Goal: Task Accomplishment & Management: Manage account settings

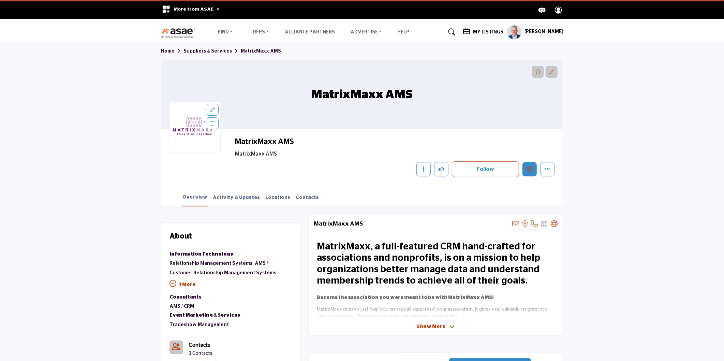
click at [527, 166] on icon "Edit company" at bounding box center [529, 168] width 5 height 5
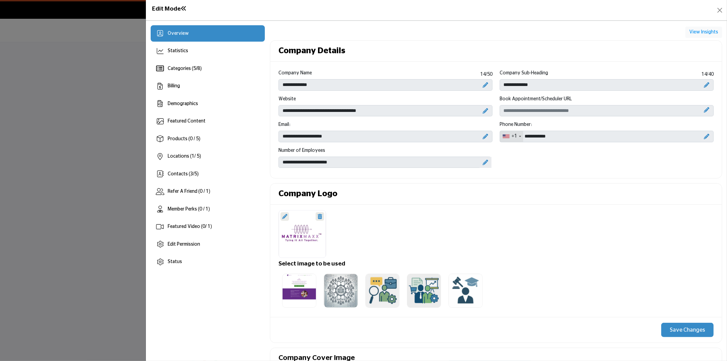
click at [112, 156] on div at bounding box center [363, 180] width 727 height 361
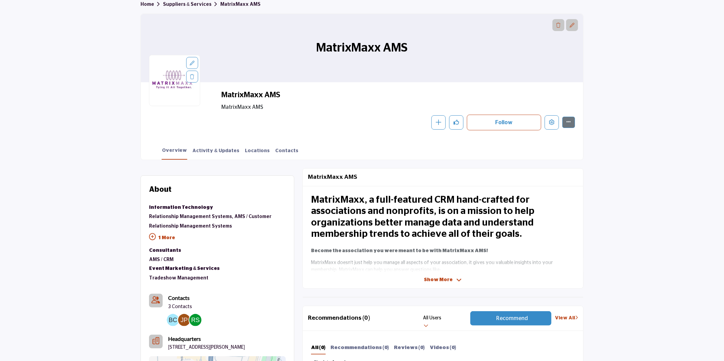
scroll to position [38, 0]
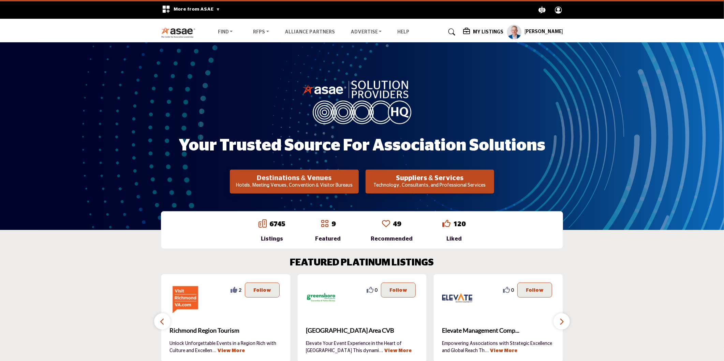
click at [297, 180] on h2 "Destinations & Venues" at bounding box center [294, 178] width 124 height 8
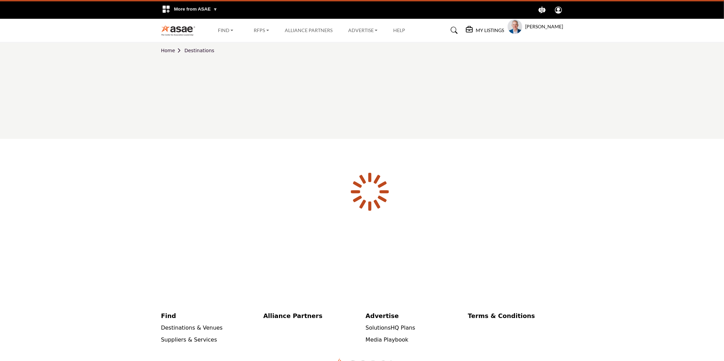
click at [12, 91] on body "More from ASAE .asae-eb-switcher-icon { fill: #ffffff; stroke-width: 0px; } .as…" at bounding box center [362, 208] width 724 height 416
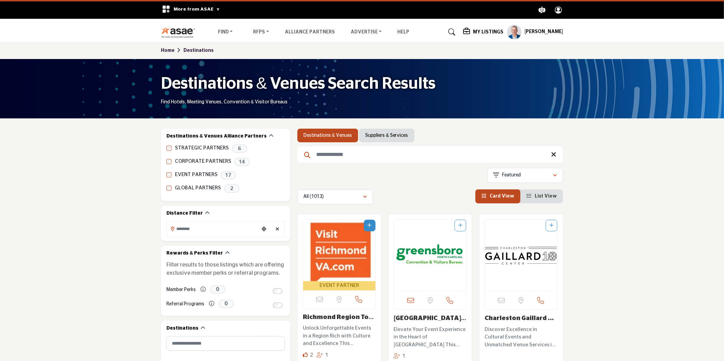
click at [11, 41] on nav "Find Destinations & Venues" at bounding box center [362, 32] width 724 height 20
click at [513, 31] on profile-featured-9d57d186-dcdc-4fd1-8698-ebbedcf867ac "Show hide supplier dropdown" at bounding box center [514, 32] width 15 height 15
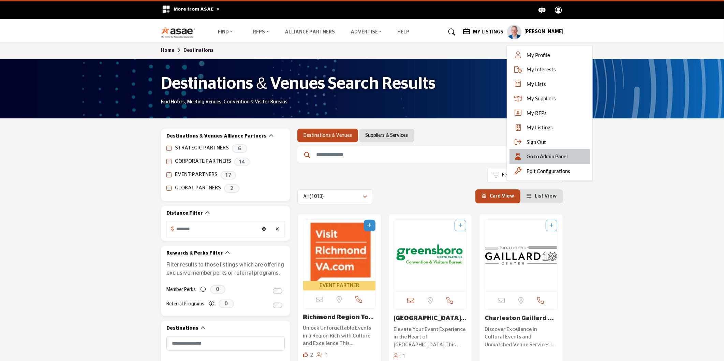
click at [540, 153] on span "Go to Admin Panel" at bounding box center [546, 156] width 41 height 8
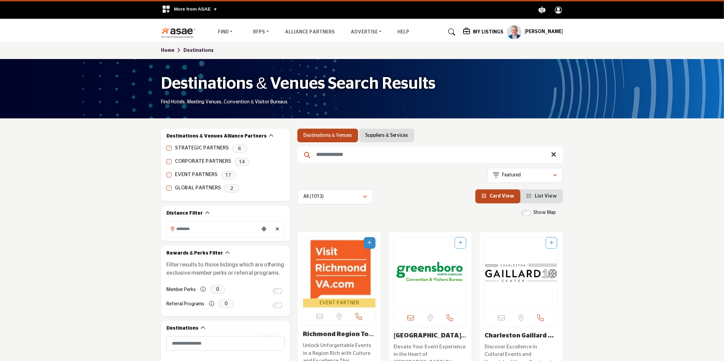
click at [178, 32] on img at bounding box center [180, 32] width 38 height 11
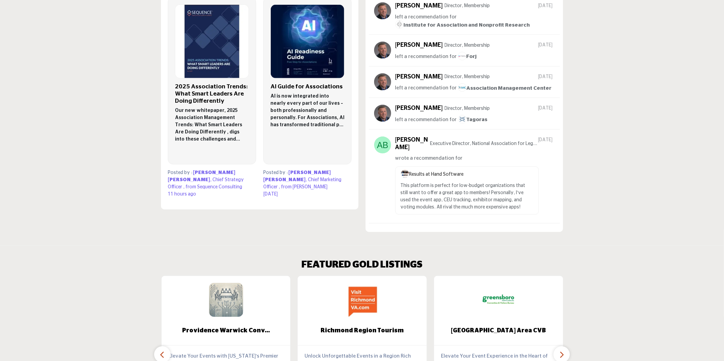
scroll to position [302, 0]
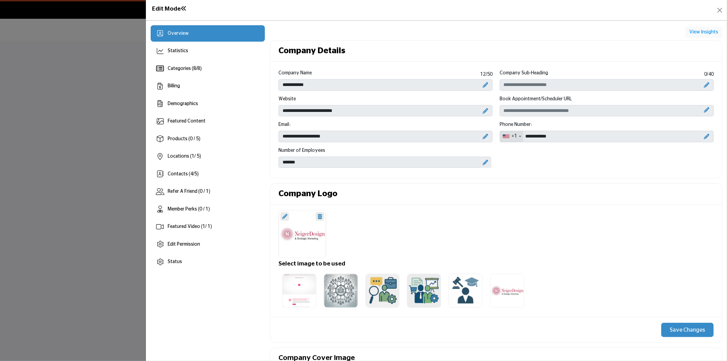
click at [652, 218] on div at bounding box center [496, 234] width 442 height 48
click at [199, 230] on div "Featured Video ( 1 / 1)" at bounding box center [190, 226] width 44 height 7
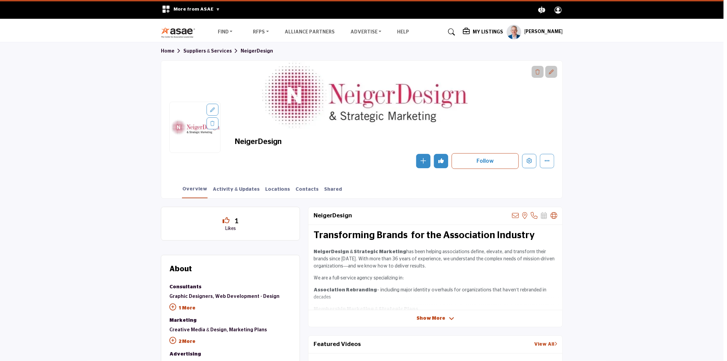
click at [56, 150] on div at bounding box center [363, 180] width 727 height 361
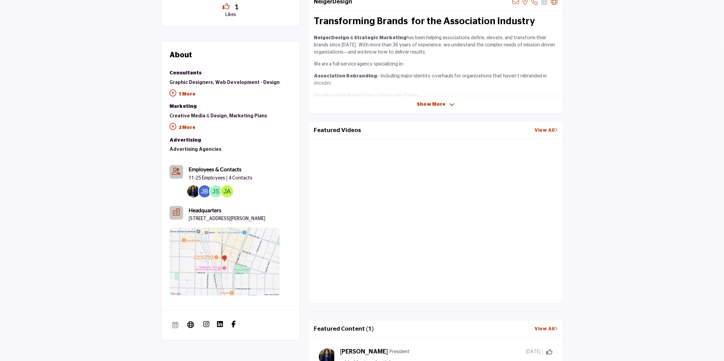
scroll to position [227, 0]
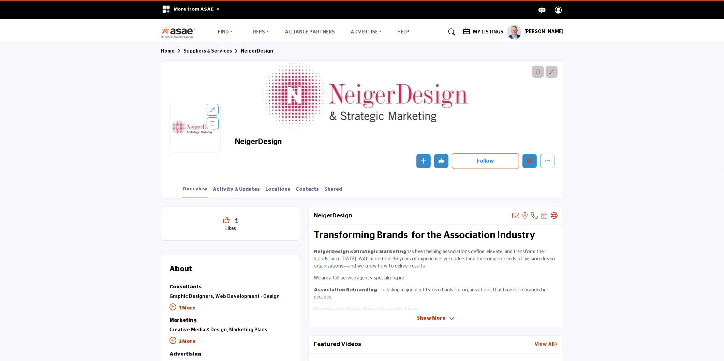
click at [532, 159] on button "Edit company" at bounding box center [529, 161] width 14 height 14
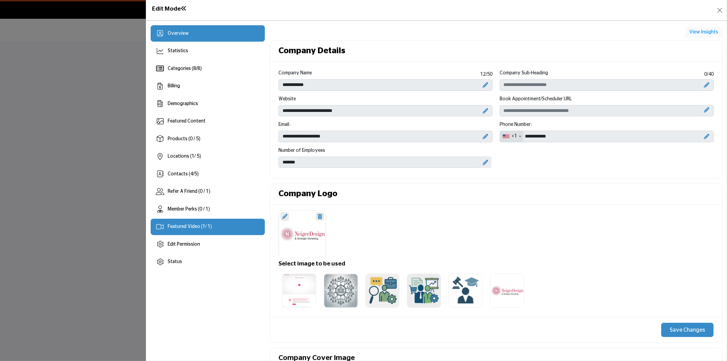
click at [203, 229] on div "Featured Video ( 1 / 1)" at bounding box center [190, 226] width 44 height 7
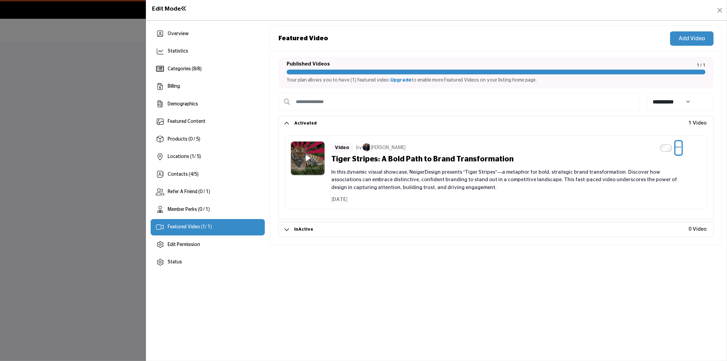
click at [680, 149] on icon "Select Dropdown Options" at bounding box center [678, 147] width 5 height 6
click at [658, 180] on link "Edit" at bounding box center [646, 180] width 66 height 12
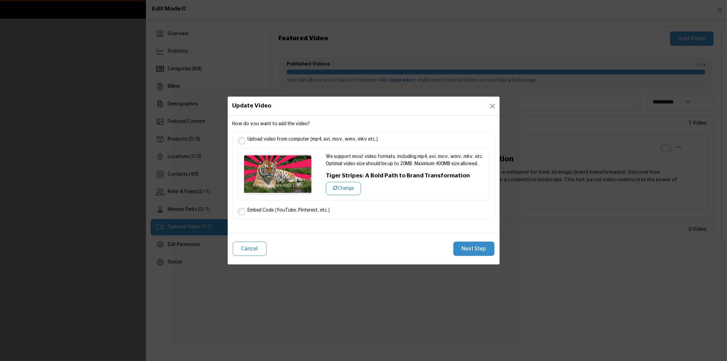
click at [479, 250] on button "Next Step" at bounding box center [473, 248] width 41 height 14
click at [493, 104] on button "Close" at bounding box center [493, 106] width 10 height 10
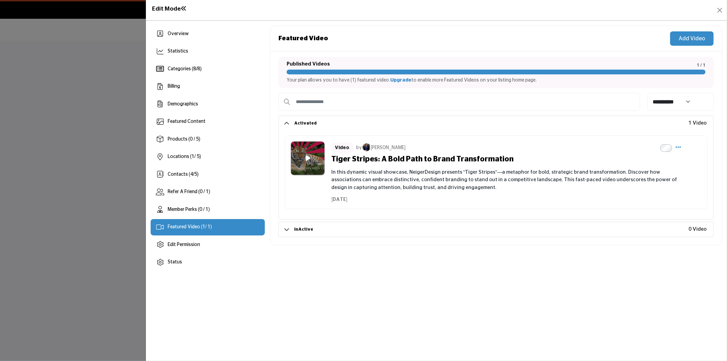
click at [307, 157] on icon at bounding box center [308, 158] width 5 height 6
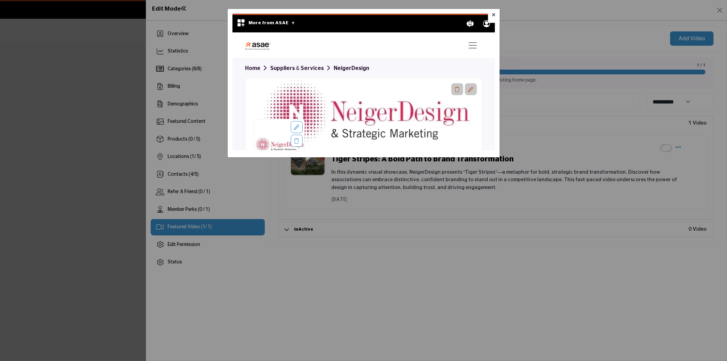
click at [492, 15] on span "×" at bounding box center [494, 15] width 4 height 7
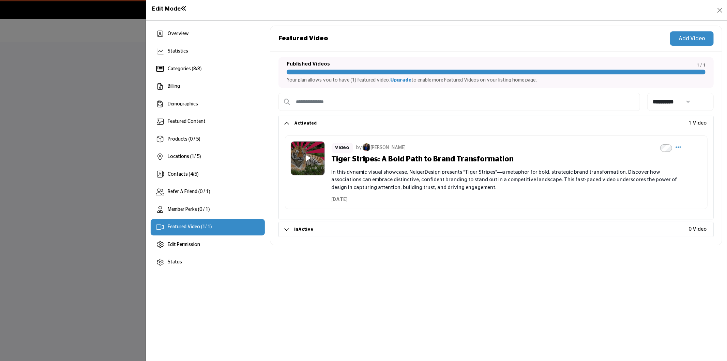
click at [106, 175] on div at bounding box center [363, 180] width 727 height 361
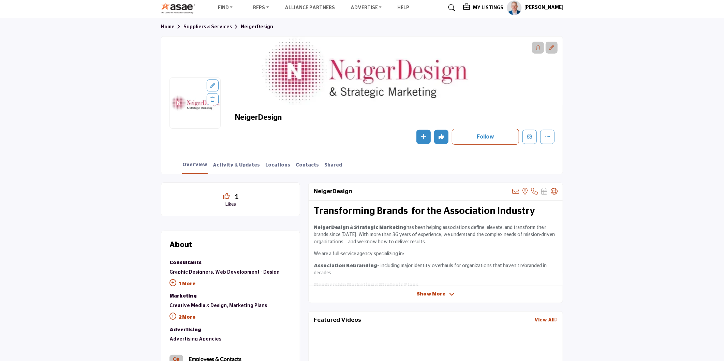
scroll to position [151, 0]
